Goal: Information Seeking & Learning: Learn about a topic

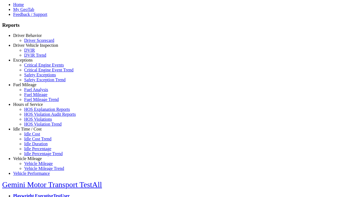
click at [32, 62] on link "Exceptions" at bounding box center [22, 60] width 19 height 5
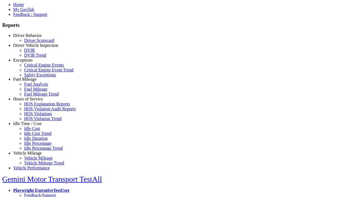
click at [36, 72] on link "Critical Engine Event Trend" at bounding box center [48, 70] width 49 height 5
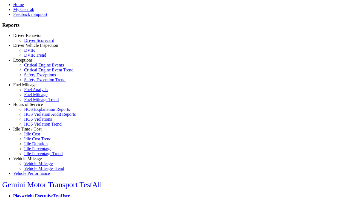
select select "**********"
select select
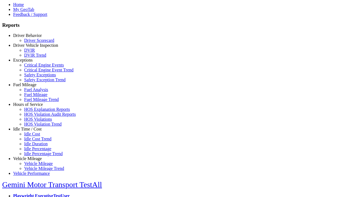
select select
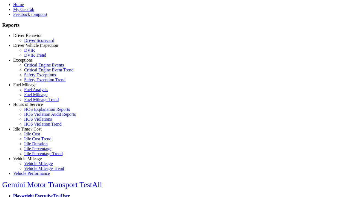
select select
